Goal: Task Accomplishment & Management: Use online tool/utility

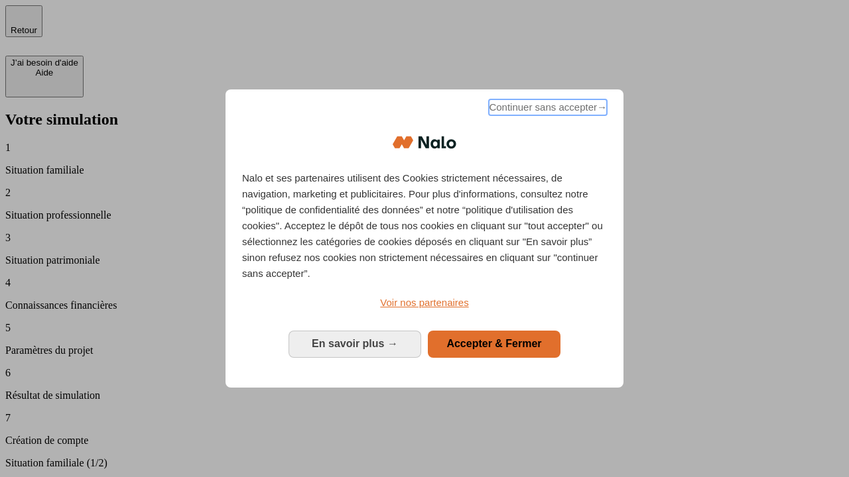
click at [546, 109] on span "Continuer sans accepter →" at bounding box center [548, 107] width 118 height 16
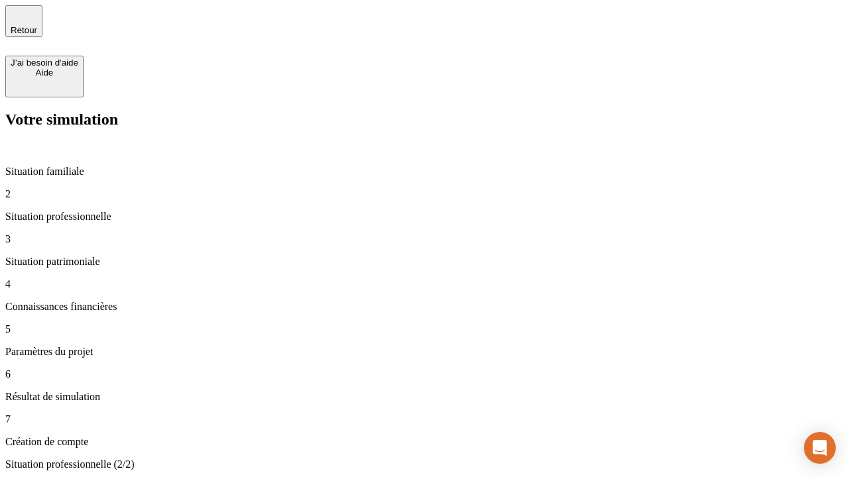
type input "30 000"
type input "40 000"
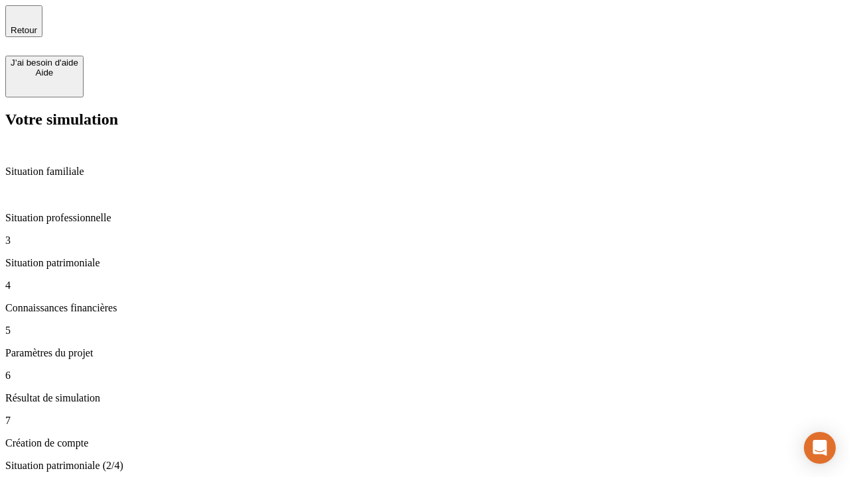
type input "1 100"
type input "20"
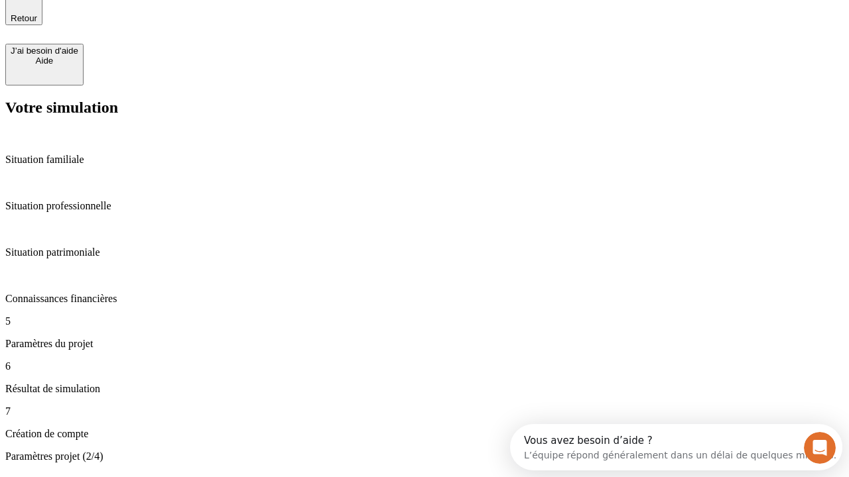
type input "40"
type input "62"
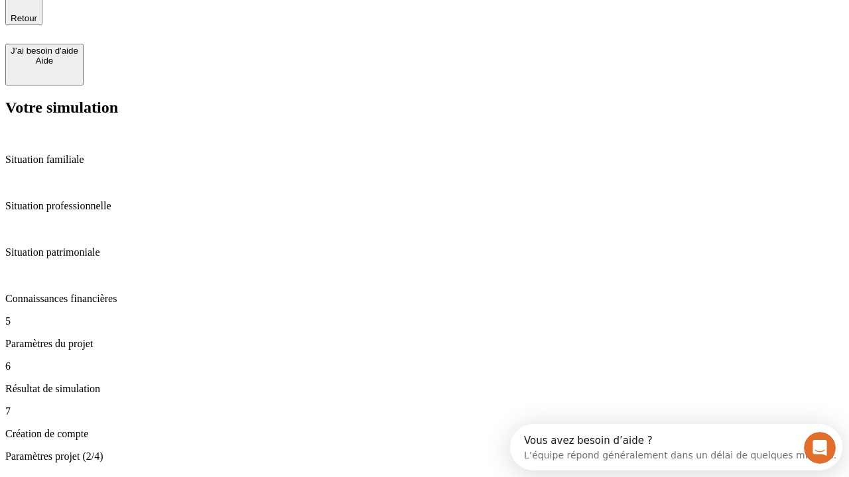
type input "50 000"
type input "640"
